Goal: Information Seeking & Learning: Learn about a topic

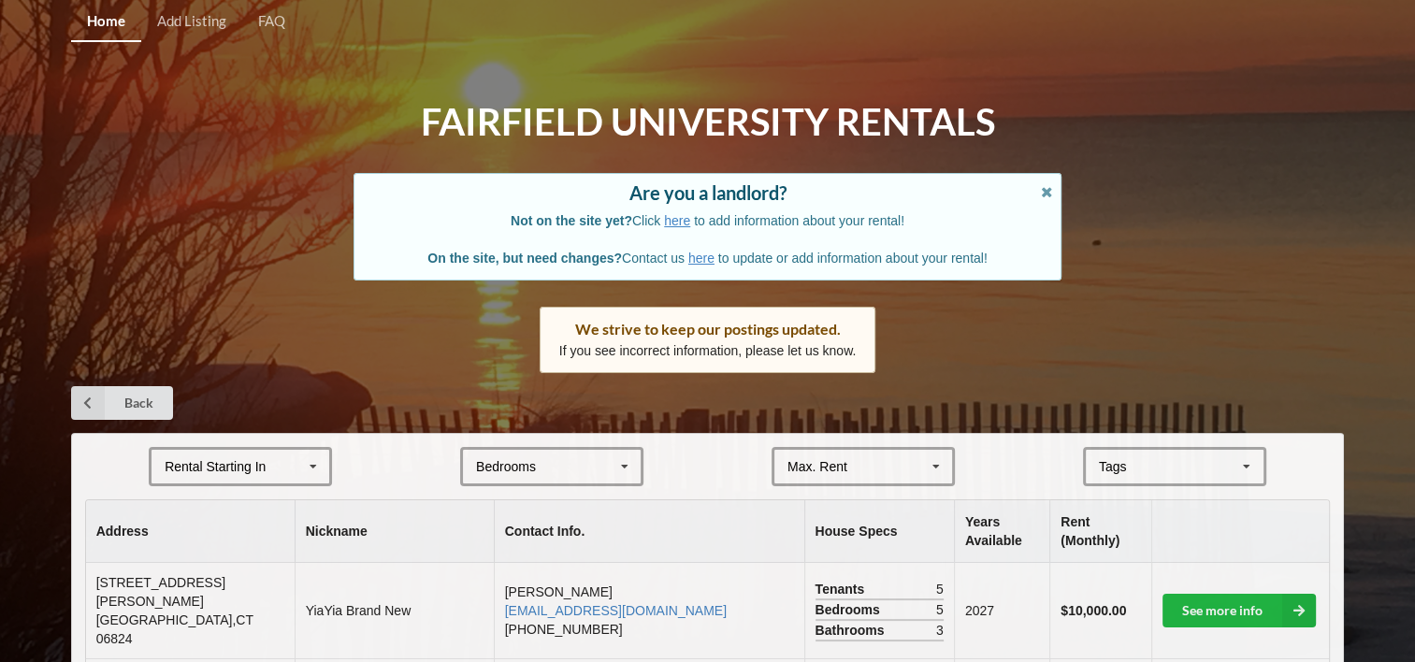
scroll to position [37, 0]
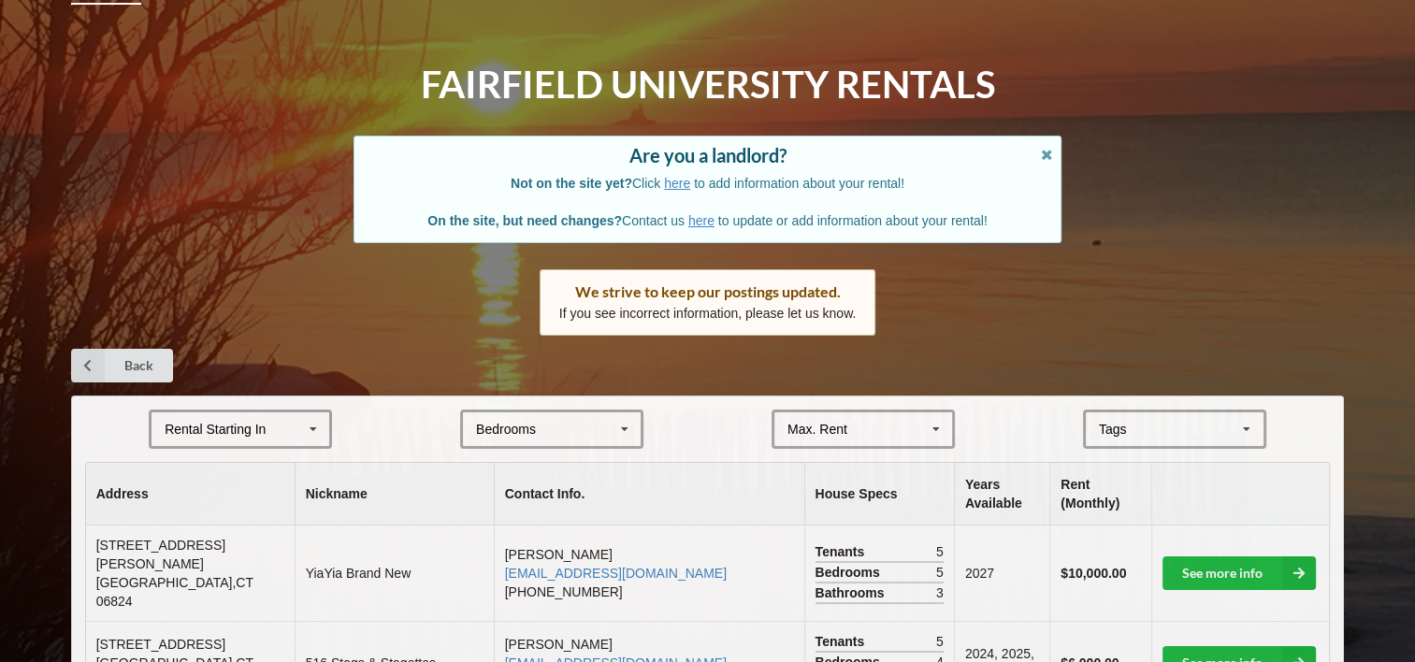
click at [0, 338] on html "Home Add Listing FAQ Fairfield University Rentals Are you a landlord? Not on th…" at bounding box center [707, 294] width 1415 height 662
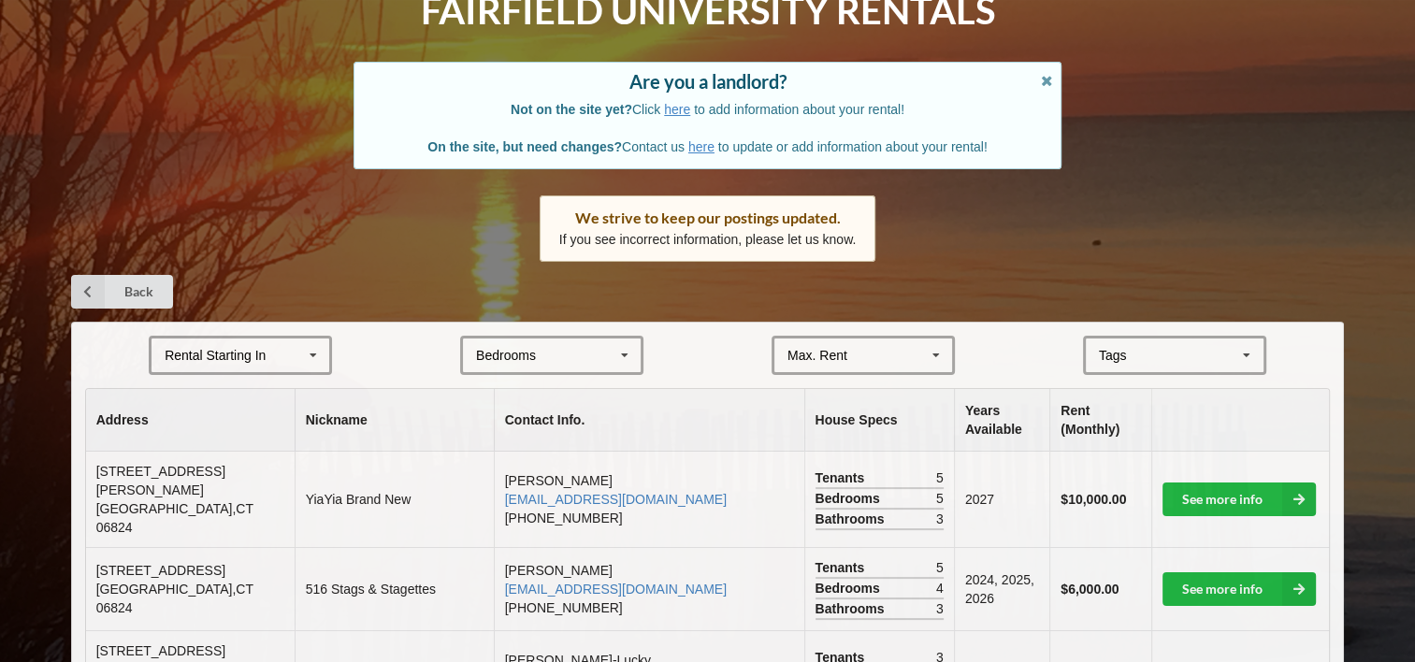
scroll to position [112, 0]
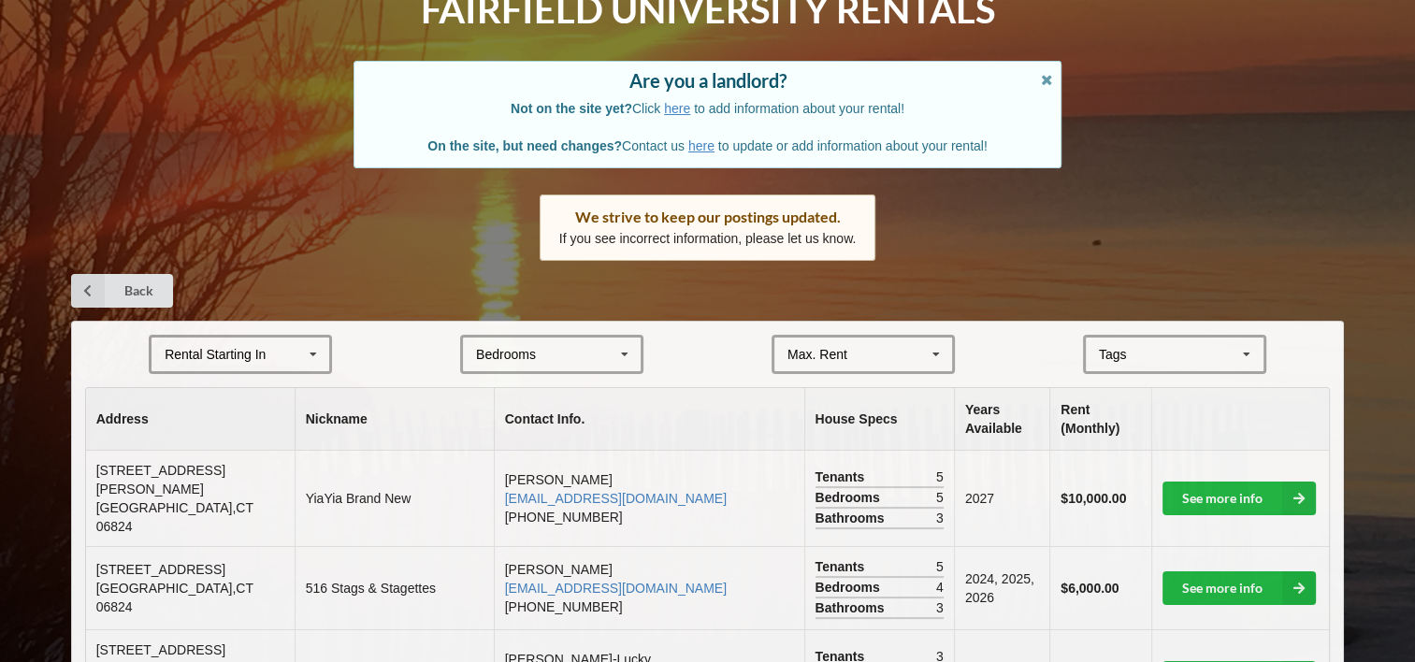
click at [496, 358] on div "Bedrooms" at bounding box center [506, 354] width 60 height 13
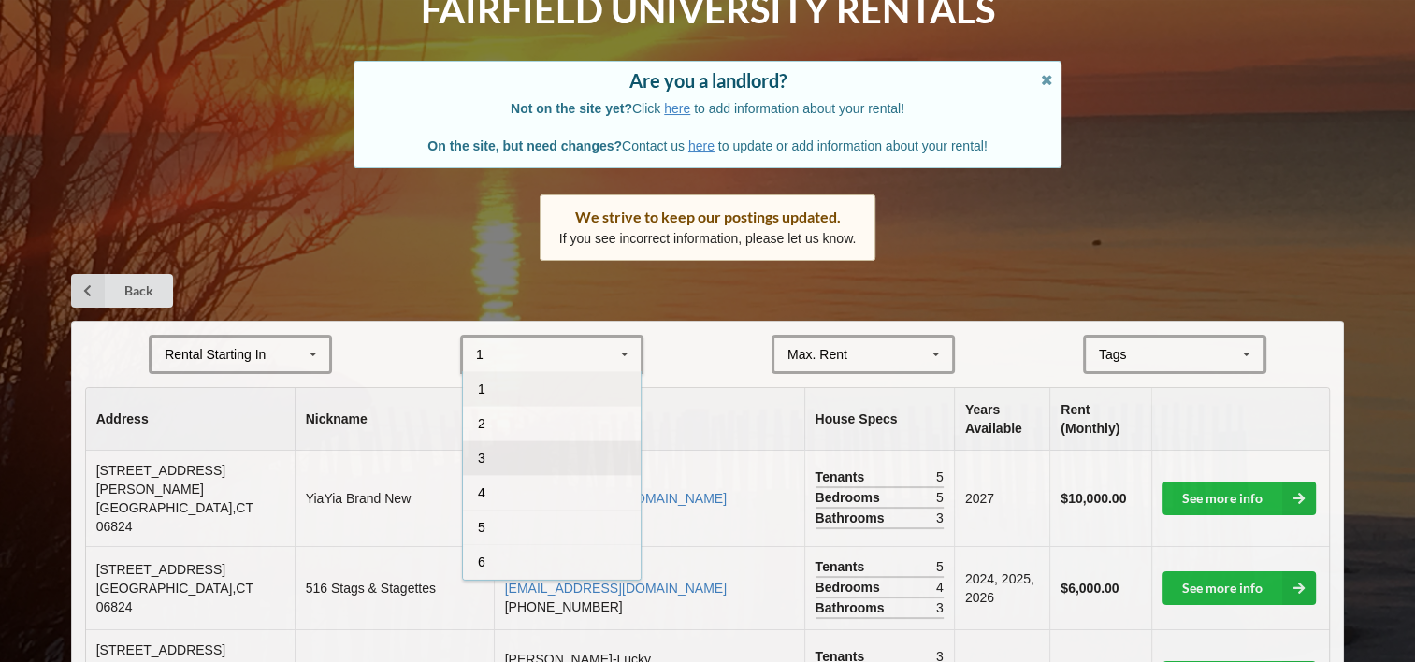
click at [490, 471] on div "3" at bounding box center [552, 457] width 178 height 35
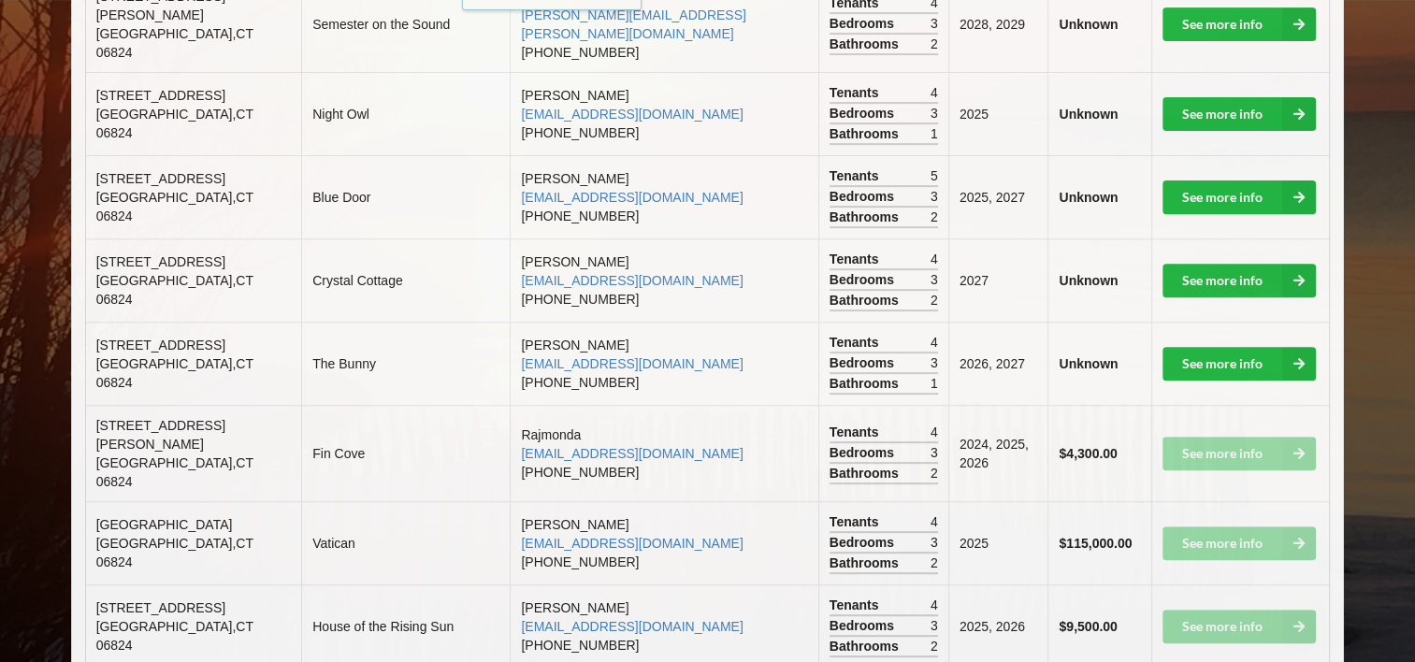
scroll to position [30, 0]
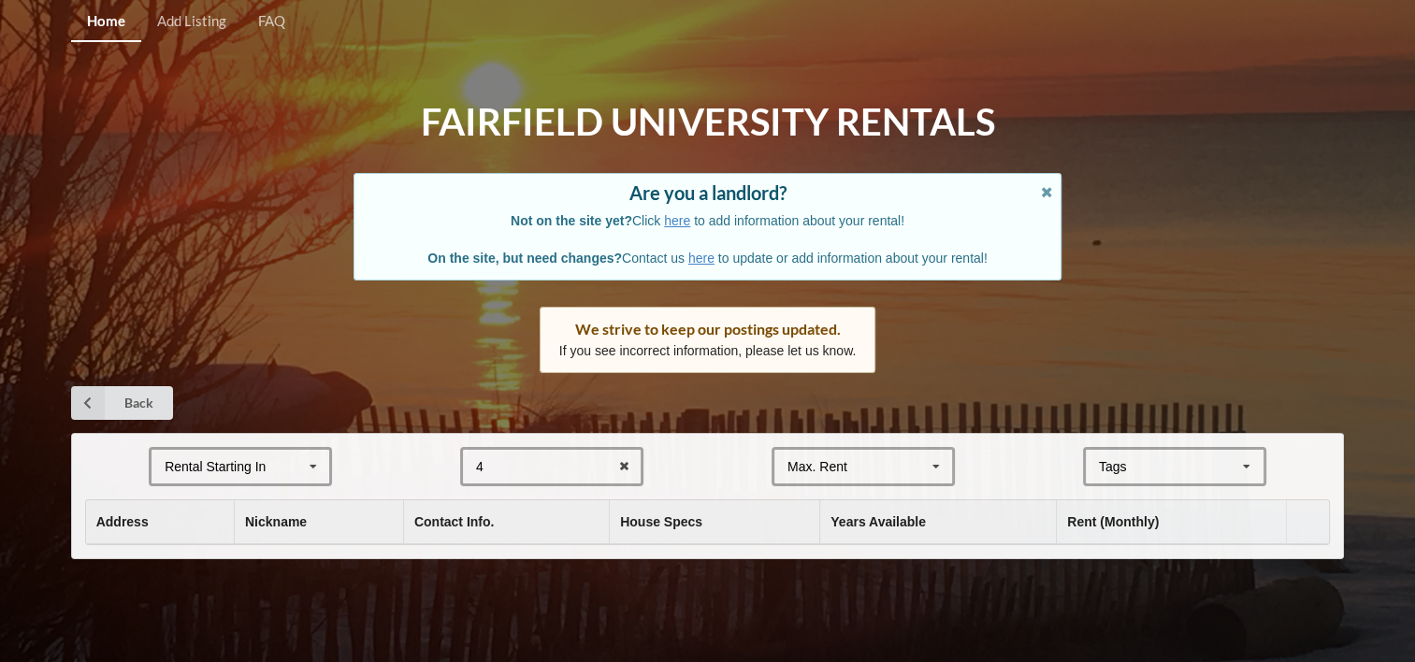
click at [1245, 135] on div "Home Add Listing FAQ Fairfield University Rentals Are you a landlord? Not on th…" at bounding box center [707, 331] width 1415 height 662
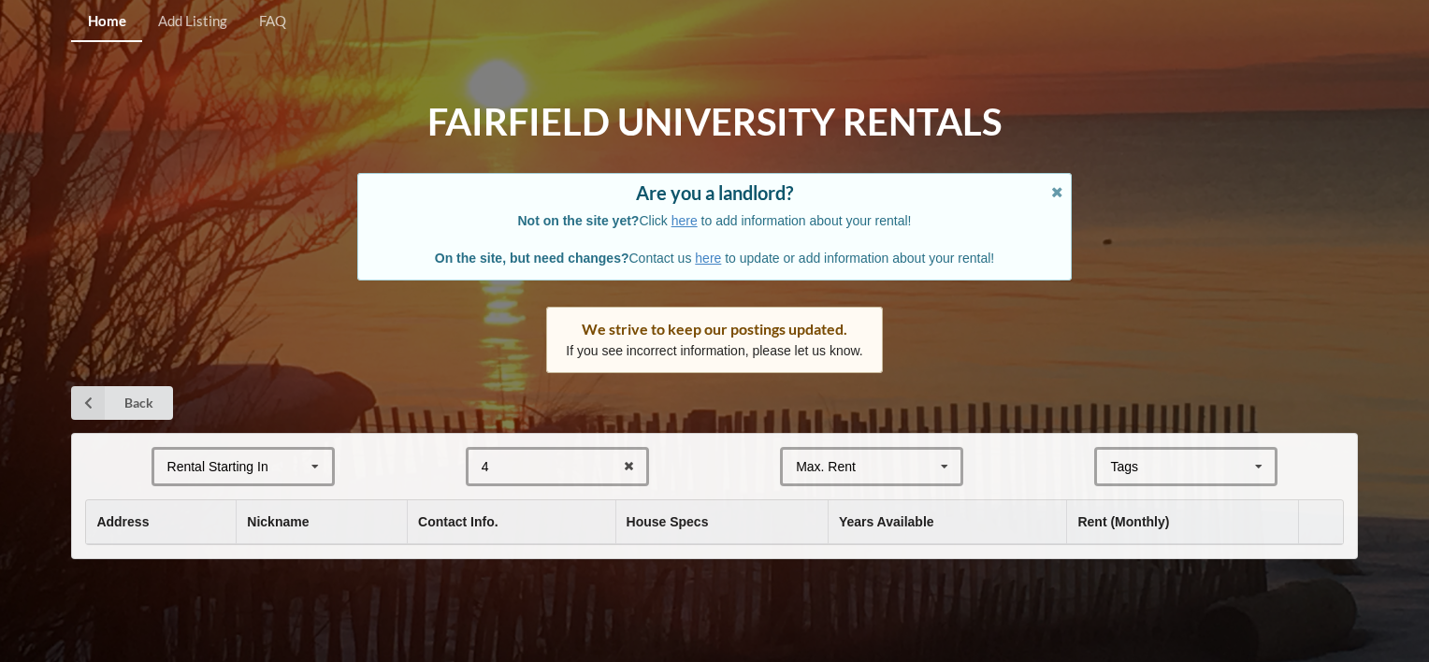
click at [144, 171] on div "Home Add Listing FAQ Fairfield University Rentals Are you a landlord? Not on th…" at bounding box center [714, 331] width 1429 height 662
click at [527, 466] on div "4 1 2 3 4 5 6 7 8" at bounding box center [557, 466] width 183 height 39
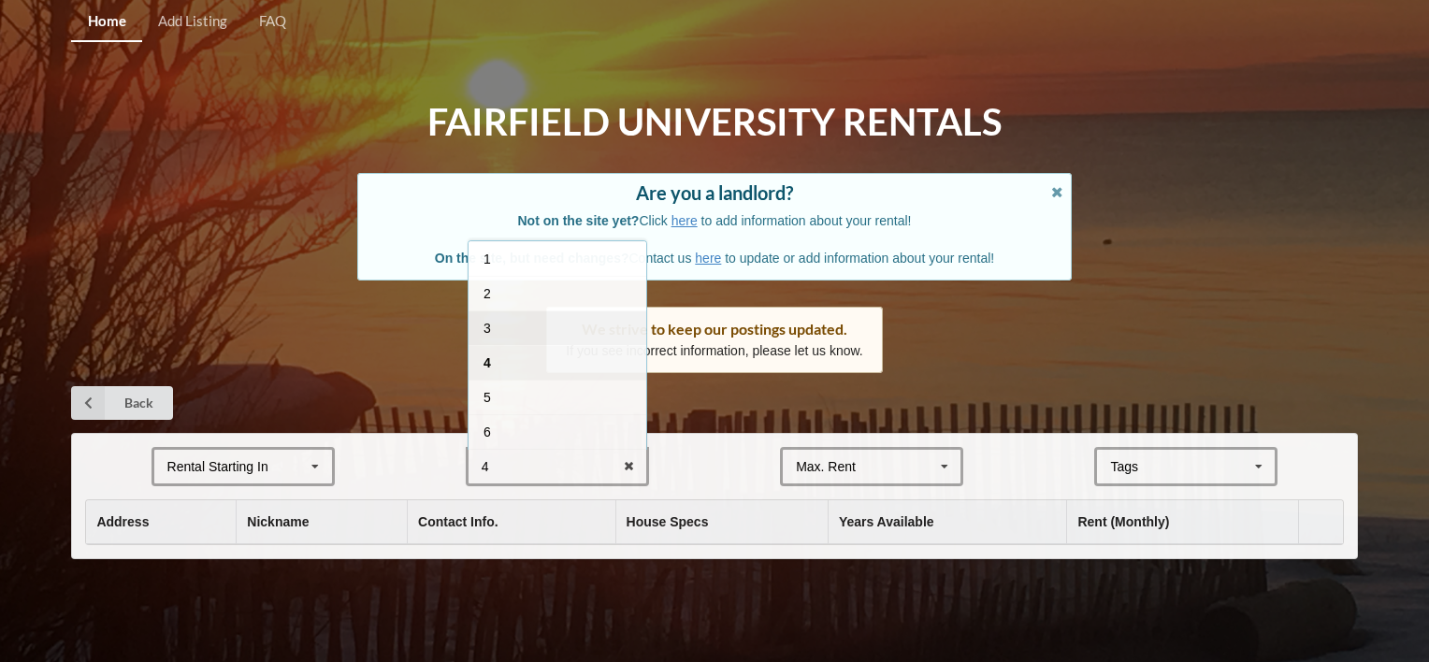
click at [522, 323] on div "3" at bounding box center [557, 327] width 178 height 35
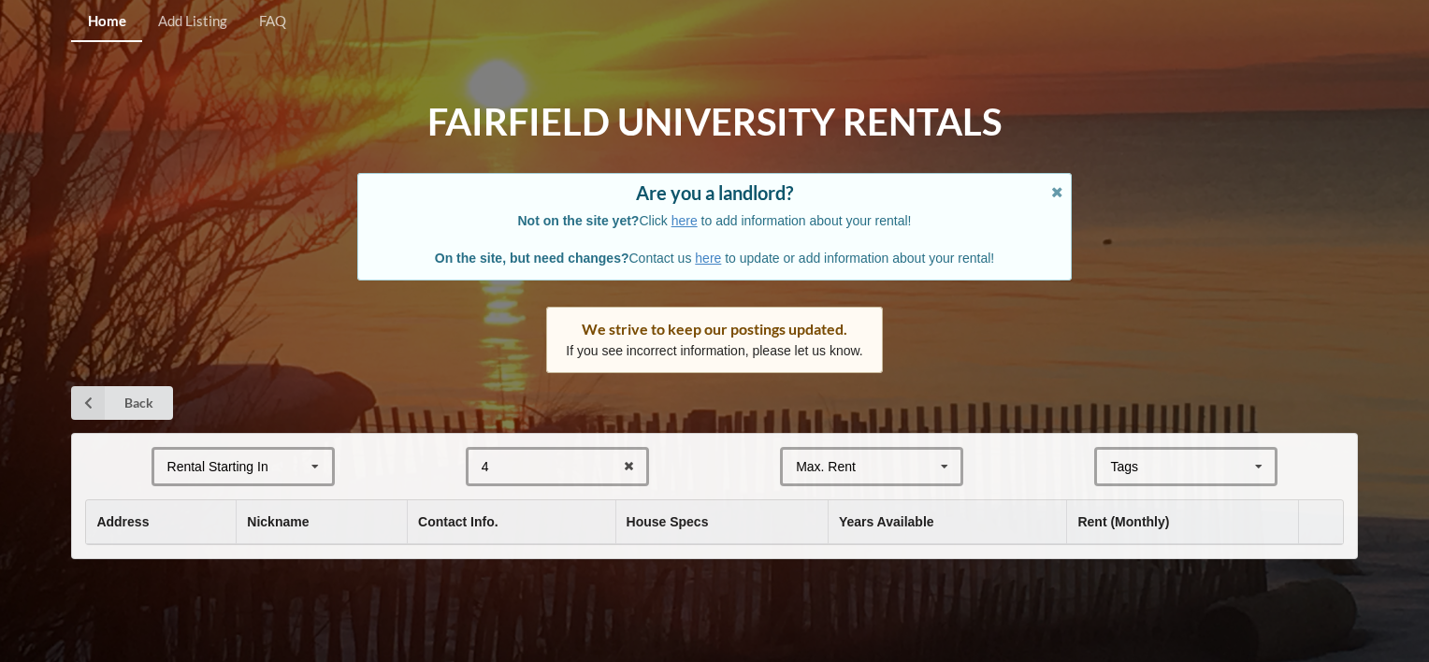
click at [533, 461] on div "4 1 2 3 4 5 6 7 8" at bounding box center [557, 466] width 183 height 39
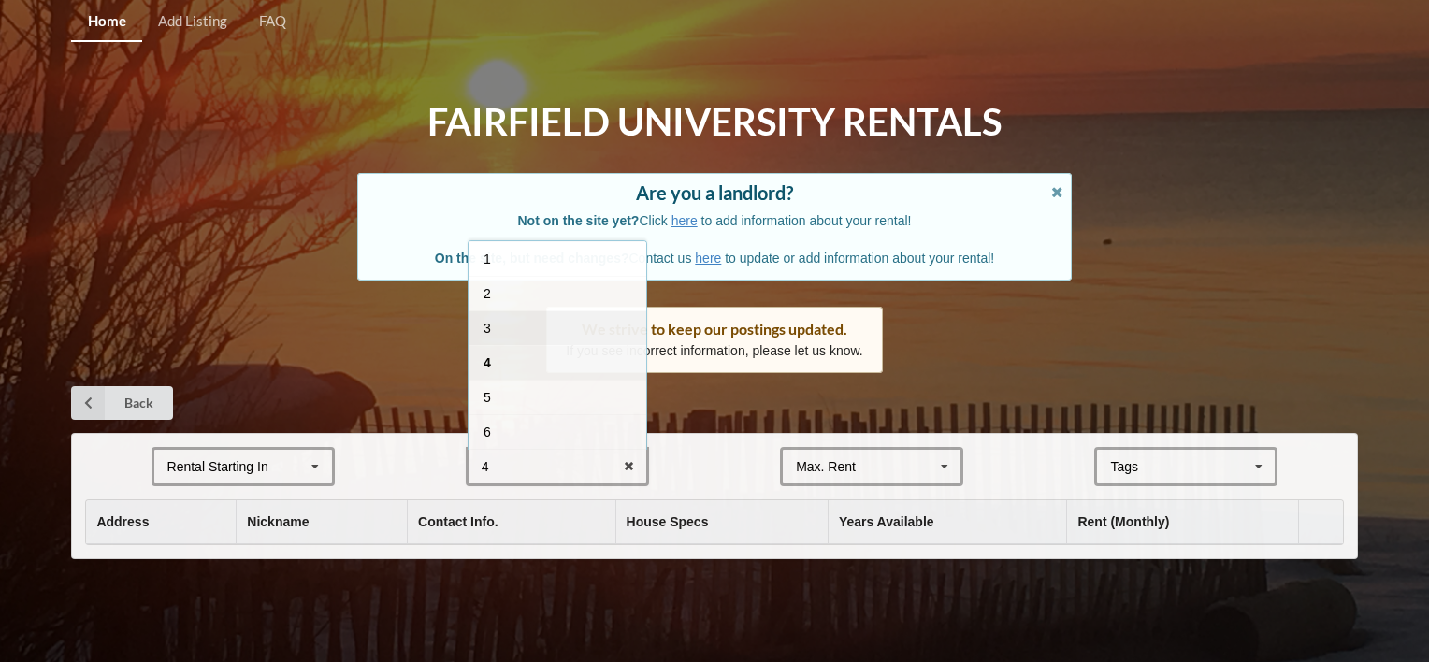
click at [499, 331] on div "3" at bounding box center [557, 327] width 178 height 35
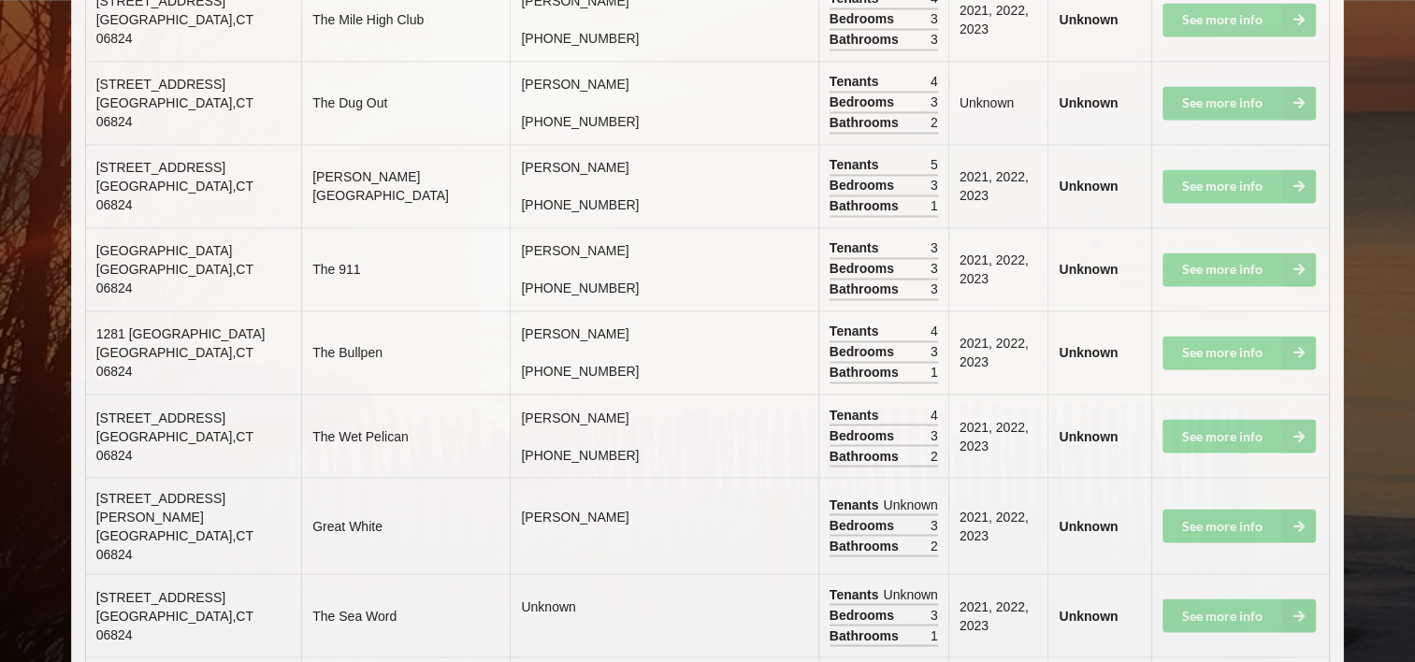
scroll to position [3208, 0]
